Goal: Task Accomplishment & Management: Manage account settings

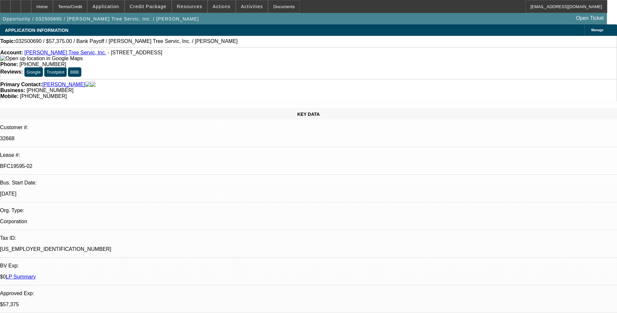
select select "0.1"
select select "0"
select select "0.1"
select select "0"
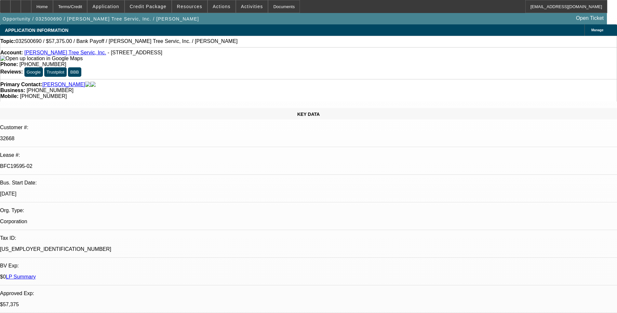
select select "0"
select select "0.1"
select select "0"
select select "0.1"
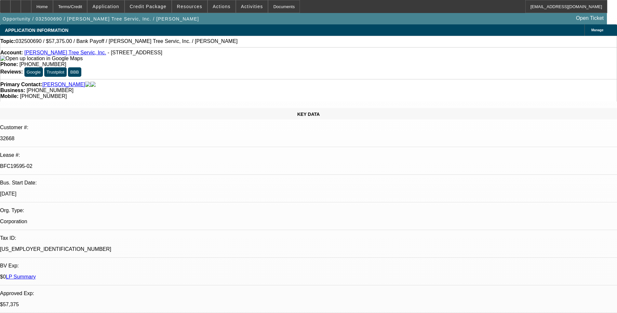
select select "0"
select select "1"
select select "3"
select select "6"
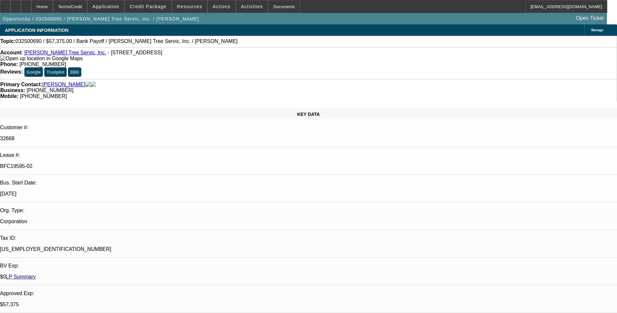
select select "1"
select select "3"
select select "6"
select select "1"
select select "3"
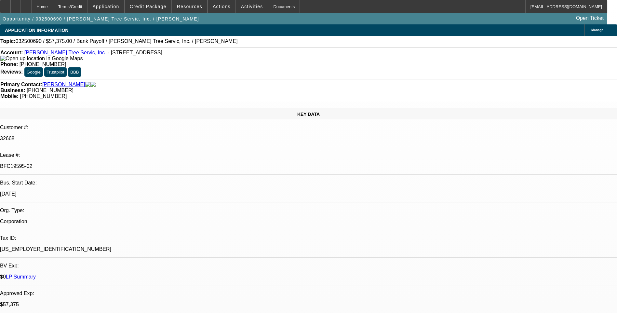
select select "6"
select select "1"
select select "3"
select select "6"
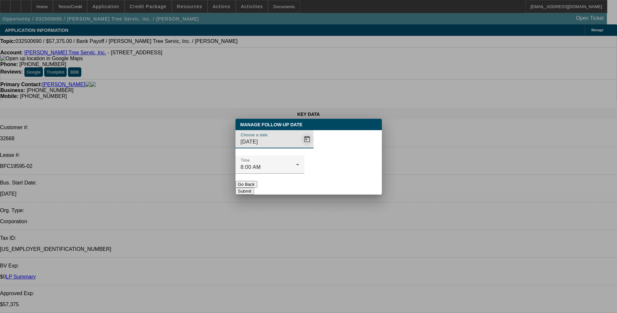
click at [299, 147] on span "Open calendar" at bounding box center [307, 139] width 16 height 16
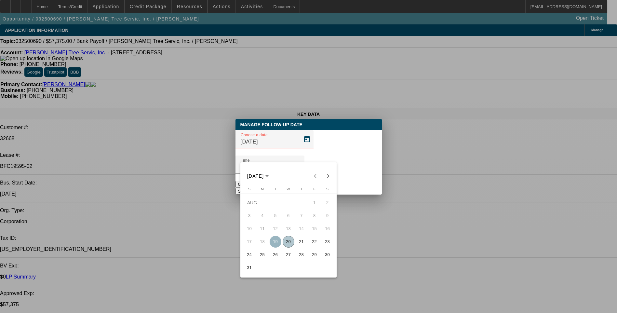
click at [300, 244] on span "21" at bounding box center [302, 242] width 12 height 12
type input "[DATE]"
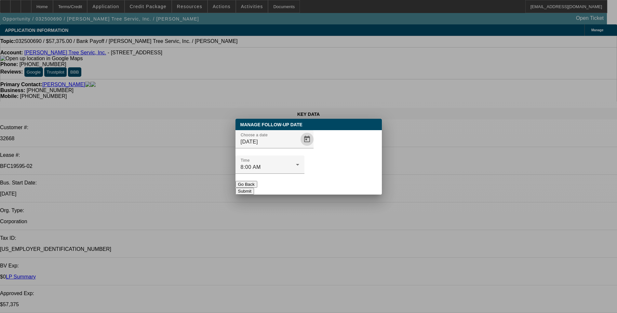
click at [254, 188] on button "Submit" at bounding box center [245, 191] width 19 height 7
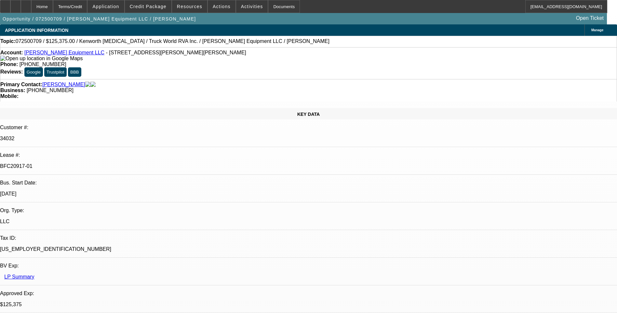
select select "0.15"
select select "2"
select select "0"
select select "0.15"
select select "2"
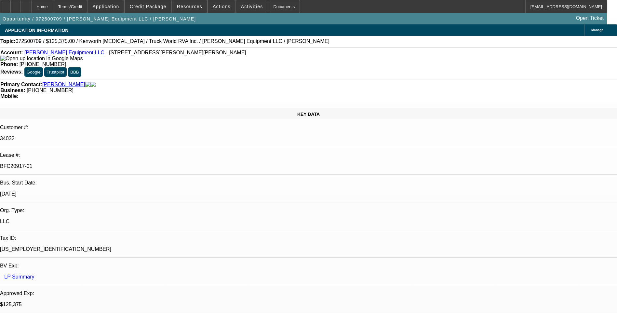
select select "0"
select select "2"
select select "0"
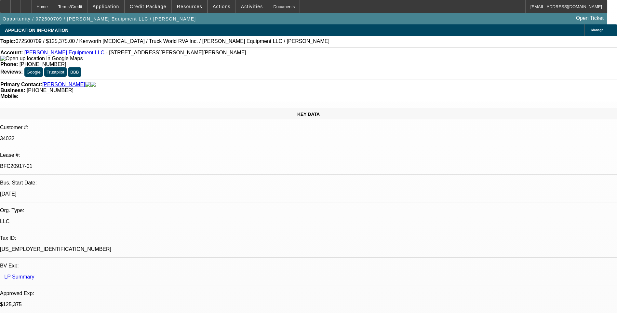
select select "2"
select select "0"
select select "1"
select select "2"
select select "6"
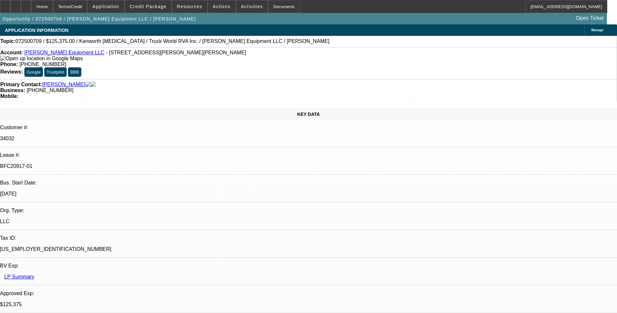
select select "1"
select select "2"
select select "6"
select select "1"
select select "2"
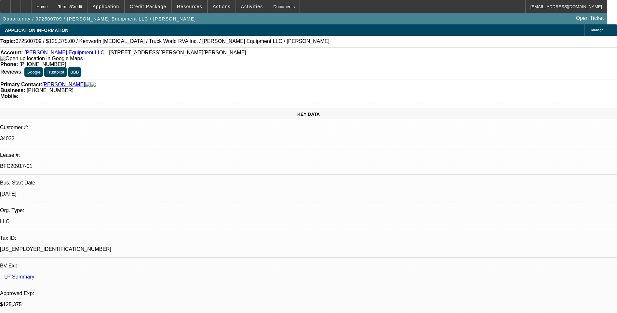
select select "6"
select select "1"
select select "2"
select select "6"
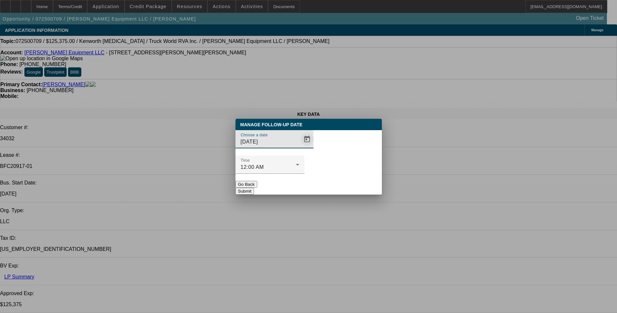
click at [299, 147] on span "Open calendar" at bounding box center [307, 139] width 16 height 16
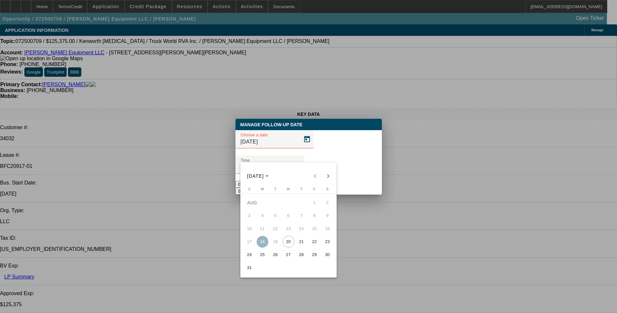
click at [301, 243] on span "21" at bounding box center [302, 242] width 12 height 12
type input "[DATE]"
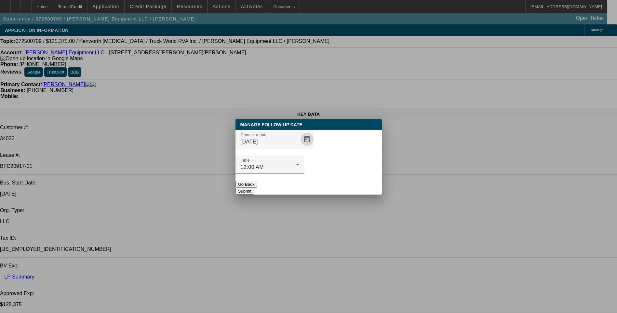
click at [254, 188] on button "Submit" at bounding box center [245, 191] width 19 height 7
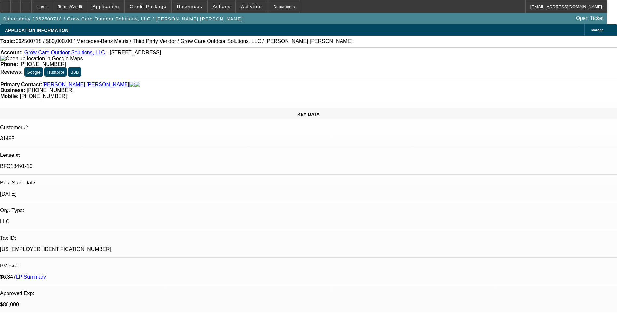
select select "0"
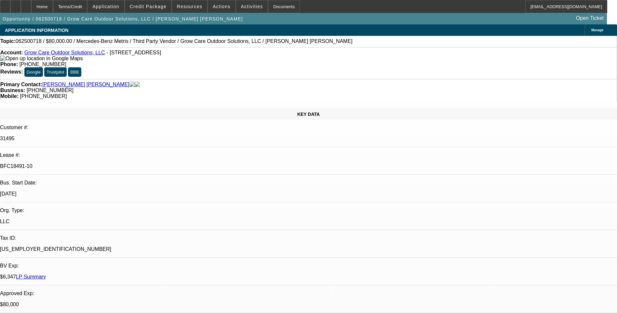
select select "0"
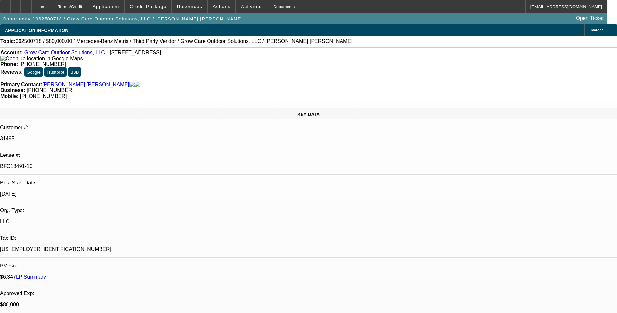
select select "0"
select select "1"
select select "6"
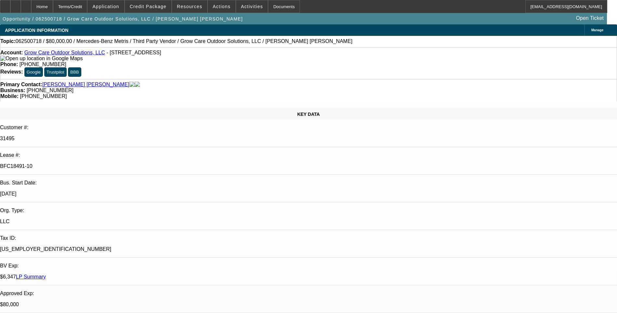
select select "1"
select select "6"
select select "1"
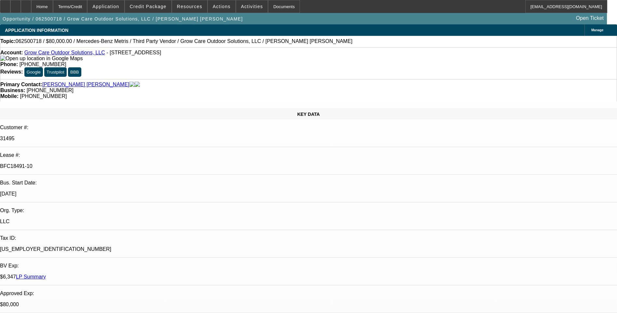
select select "6"
select select "1"
select select "6"
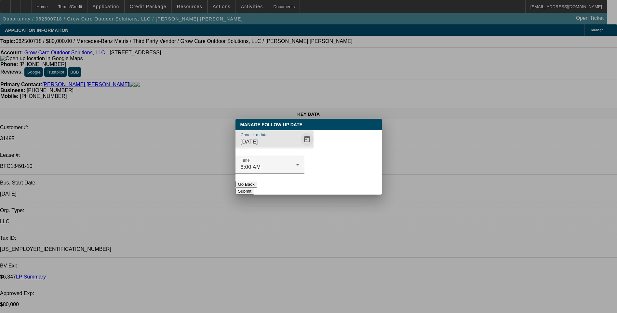
click at [299, 147] on span "Open calendar" at bounding box center [307, 139] width 16 height 16
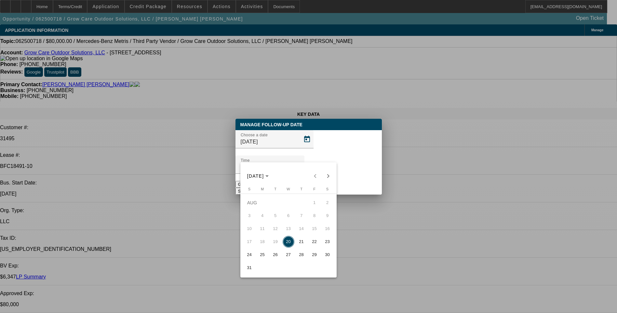
click at [302, 243] on span "21" at bounding box center [302, 242] width 12 height 12
type input "8/21/2025"
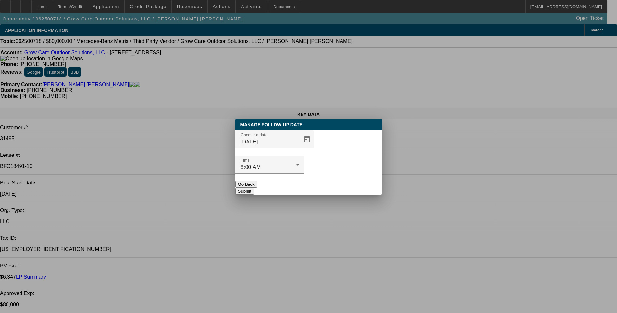
click at [254, 188] on button "Submit" at bounding box center [245, 191] width 19 height 7
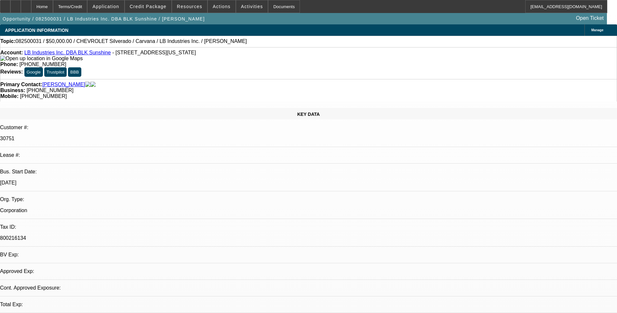
select select "0"
select select "1"
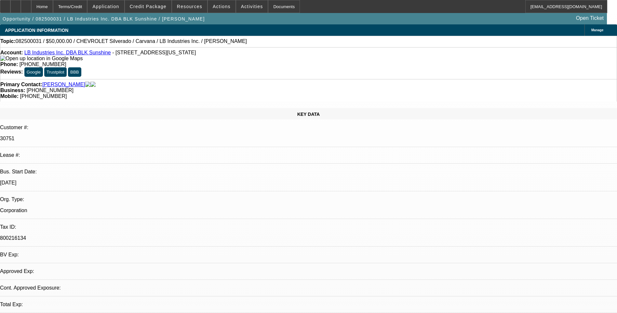
select select "6"
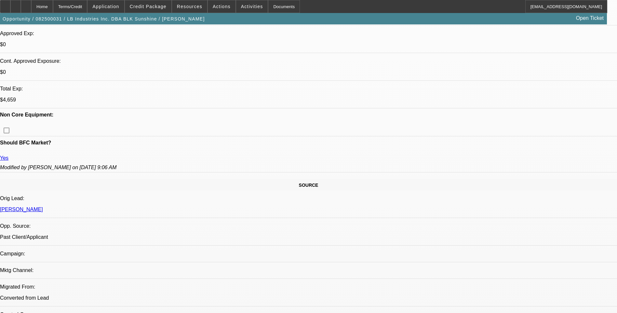
scroll to position [260, 0]
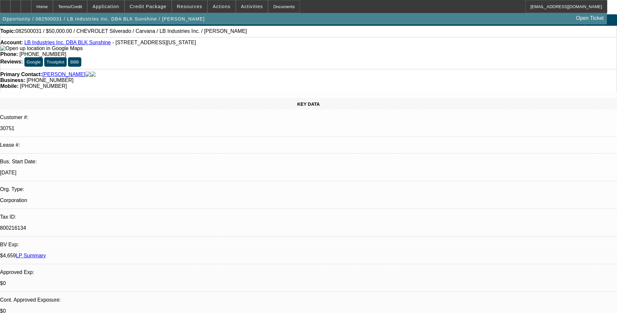
scroll to position [0, 0]
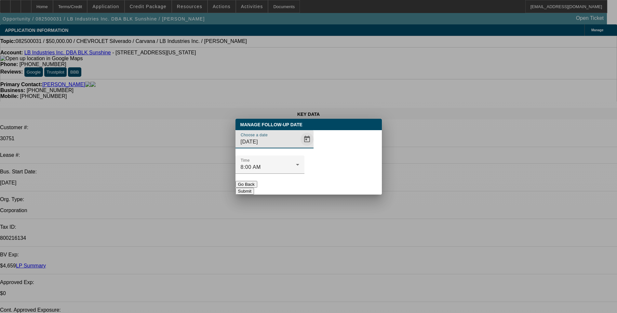
click at [299, 147] on span "Open calendar" at bounding box center [307, 139] width 16 height 16
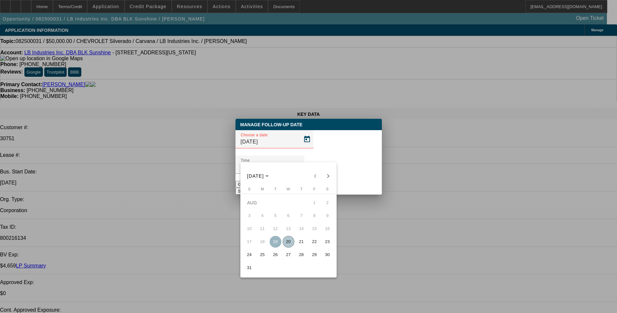
click at [266, 258] on span "25" at bounding box center [263, 255] width 12 height 12
type input "8/25/2025"
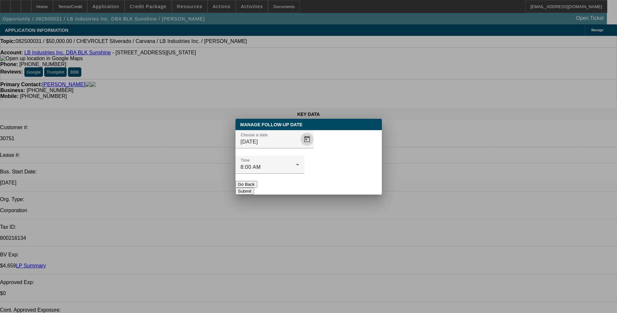
click at [254, 188] on button "Submit" at bounding box center [245, 191] width 19 height 7
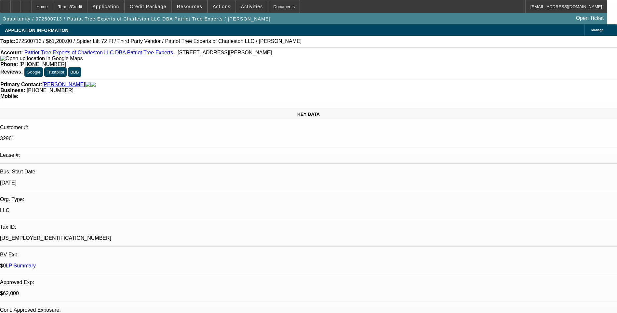
select select "0"
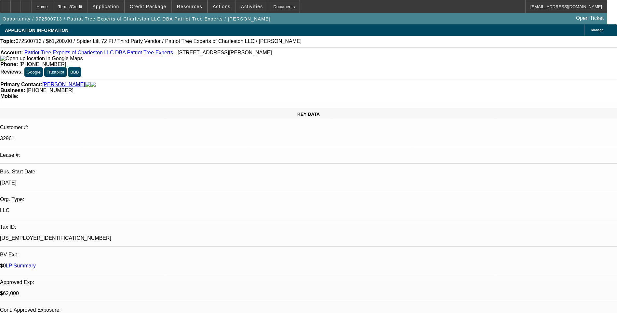
select select "2"
select select "0"
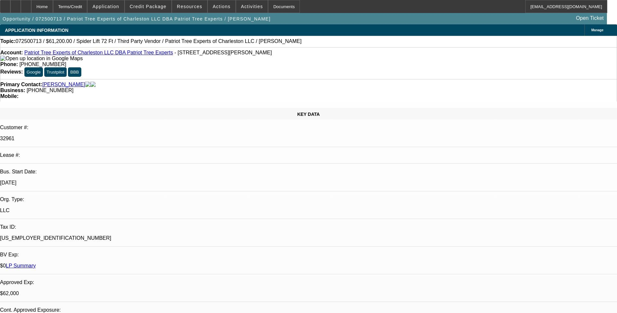
select select "1"
select select "2"
select select "6"
select select "1"
select select "2"
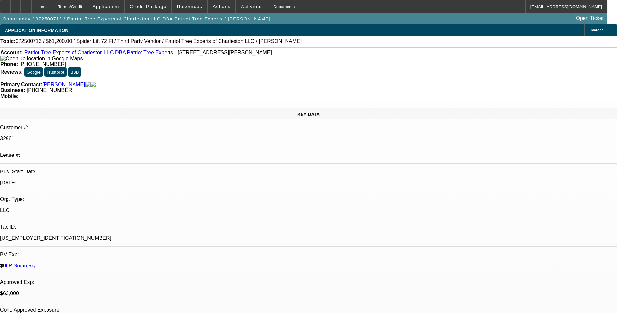
select select "6"
select select "1"
select select "2"
select select "6"
select select "1"
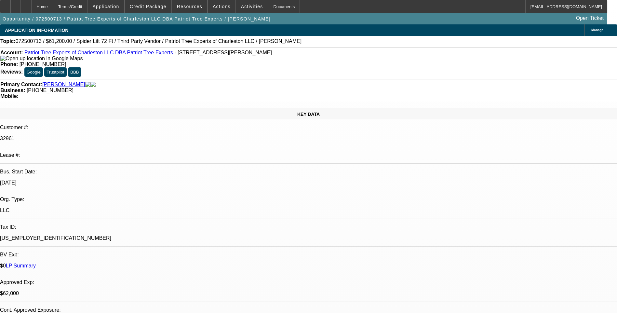
select select "2"
select select "6"
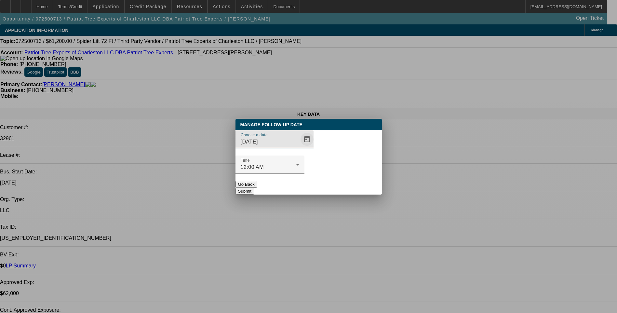
click at [299, 147] on span "Open calendar" at bounding box center [307, 139] width 16 height 16
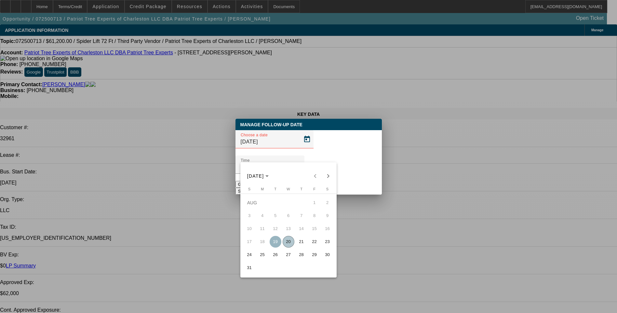
click at [317, 246] on span "22" at bounding box center [315, 242] width 12 height 12
type input "8/22/2025"
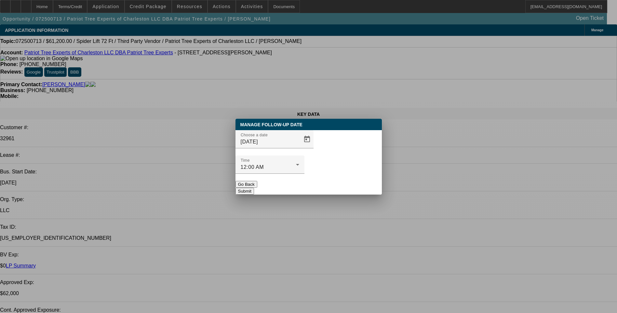
click at [254, 188] on button "Submit" at bounding box center [245, 191] width 19 height 7
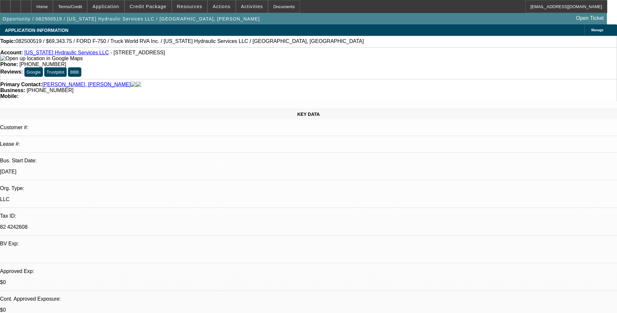
select select "0"
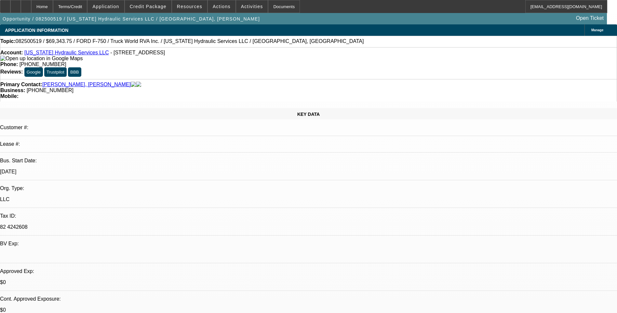
select select "0"
select select "1"
select select "6"
select select "1"
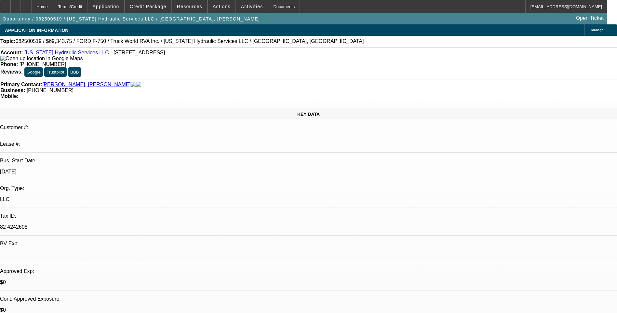
select select "1"
select select "6"
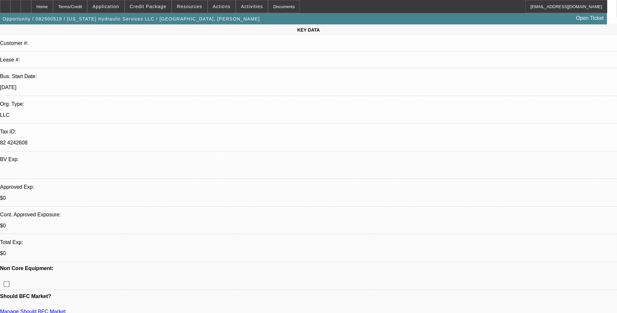
scroll to position [65, 0]
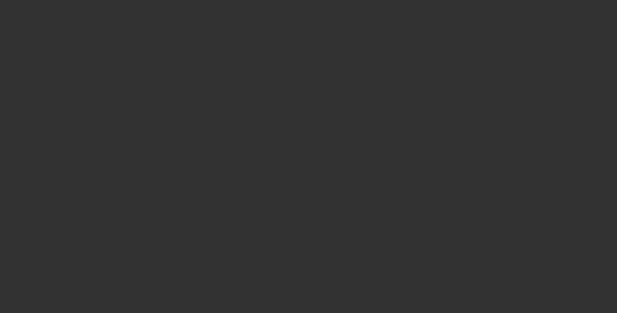
scroll to position [0, 0]
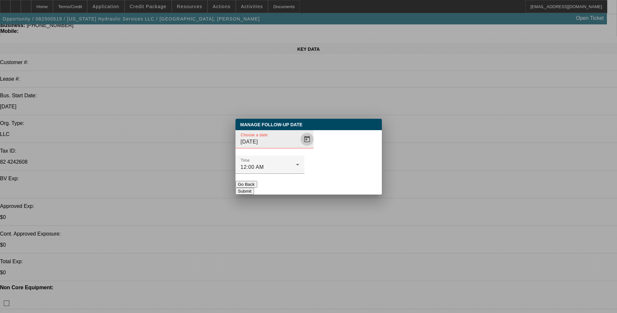
click at [299, 147] on span "Open calendar" at bounding box center [307, 139] width 16 height 16
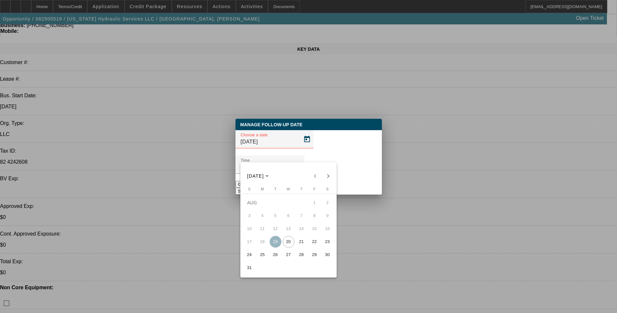
click at [305, 245] on span "21" at bounding box center [302, 242] width 12 height 12
type input "[DATE]"
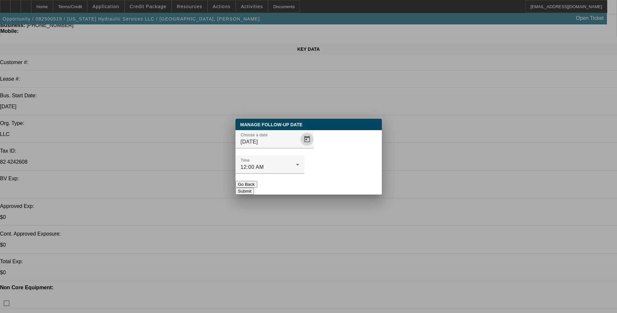
click at [254, 188] on button "Submit" at bounding box center [245, 191] width 19 height 7
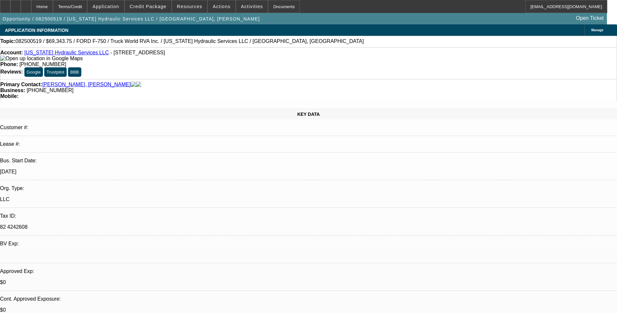
scroll to position [65, 0]
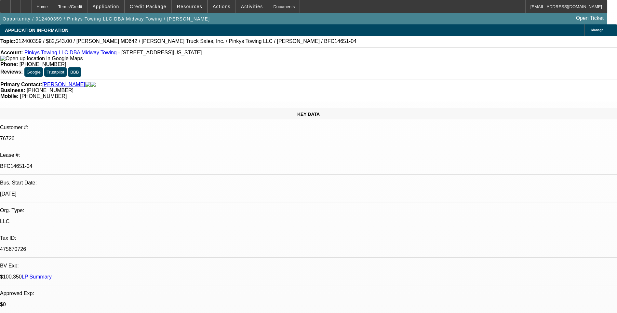
select select "0"
select select "2"
select select "0.1"
select select "0"
select select "2"
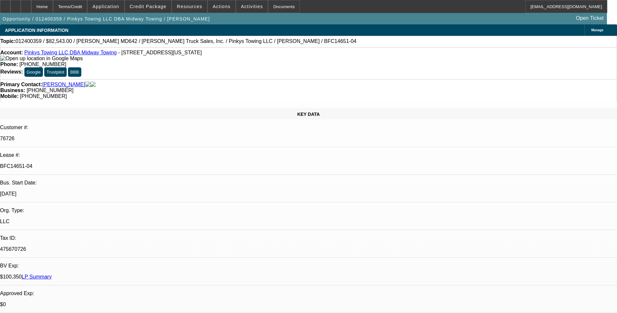
select select "0.1"
select select "1"
select select "2"
select select "4"
select select "1"
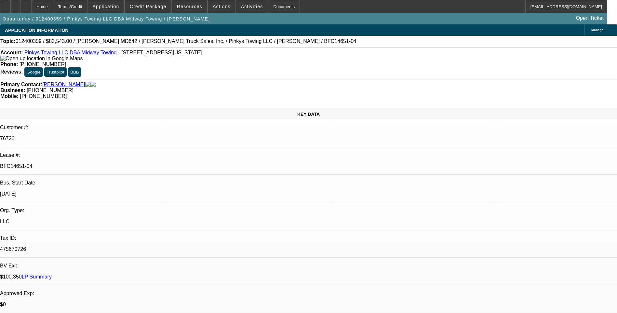
select select "2"
select select "4"
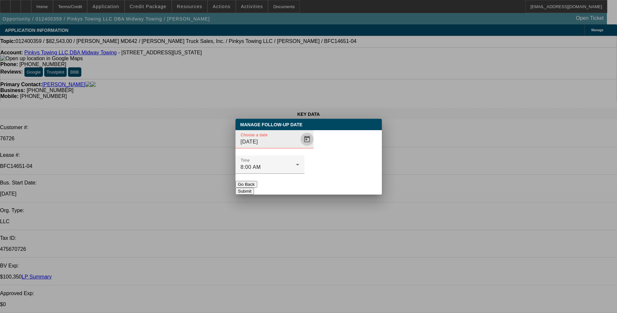
click at [299, 147] on span "Open calendar" at bounding box center [307, 139] width 16 height 16
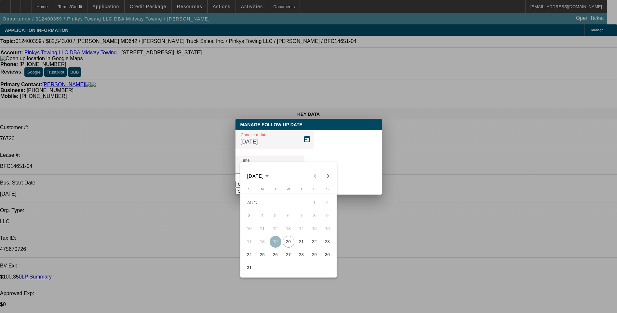
click at [301, 246] on span "21" at bounding box center [302, 242] width 12 height 12
type input "8/21/2025"
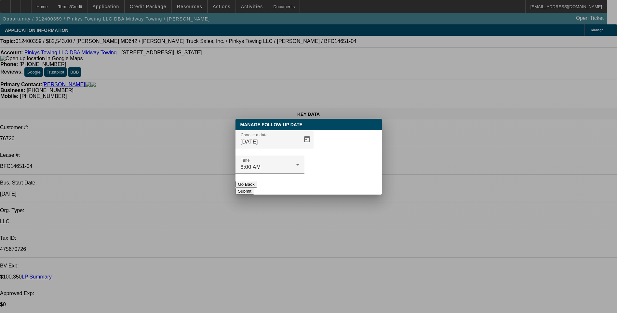
click at [254, 188] on button "Submit" at bounding box center [245, 191] width 19 height 7
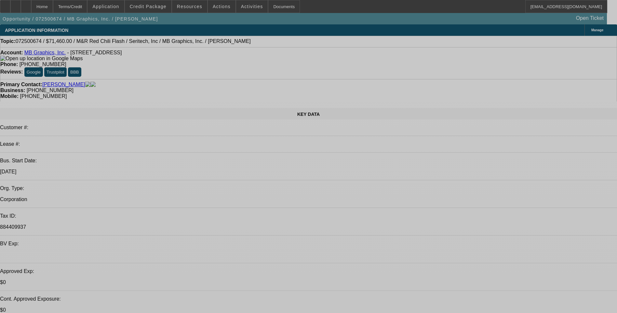
select select "0.1"
select select "0"
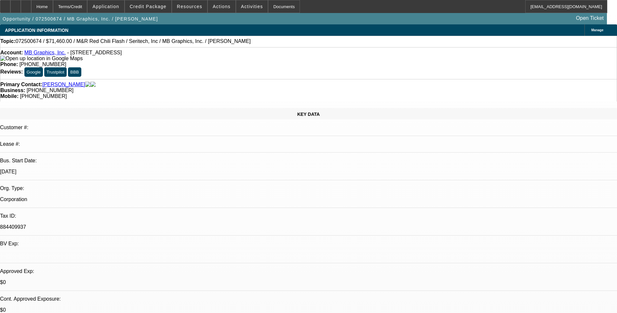
select select "0.1"
select select "0"
select select "0.1"
select select "0"
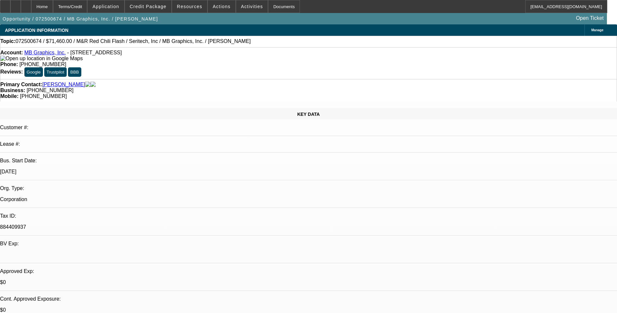
select select "0"
select select "0.1"
select select "0"
select select "0.1"
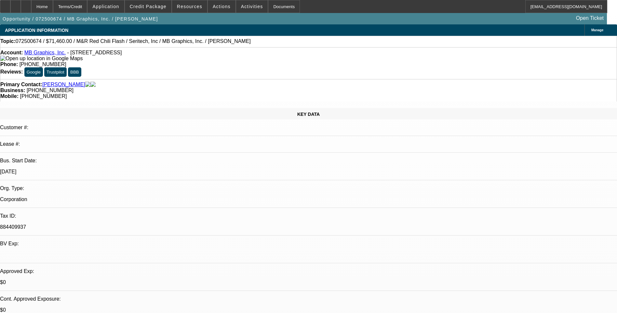
select select "1"
select select "5"
select select "1"
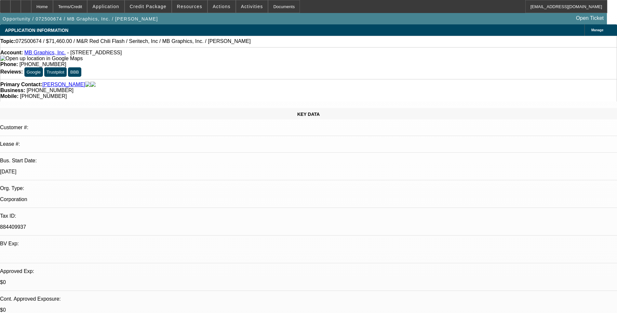
select select "5"
select select "1"
select select "5"
select select "1"
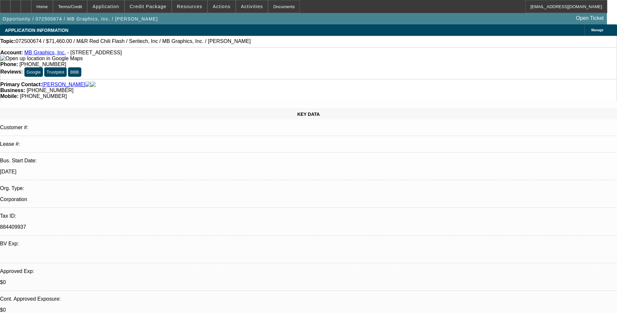
select select "1"
select select "5"
